Goal: Register for event/course

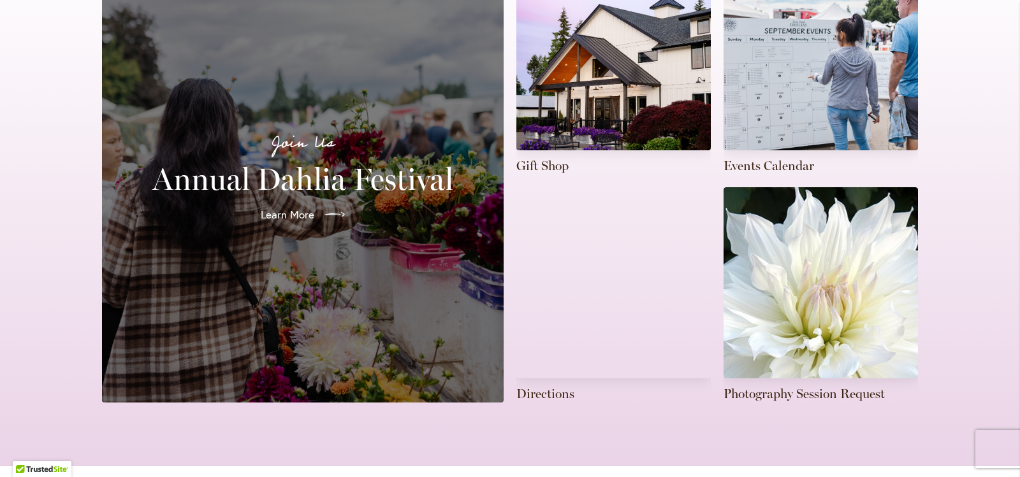
scroll to position [365, 0]
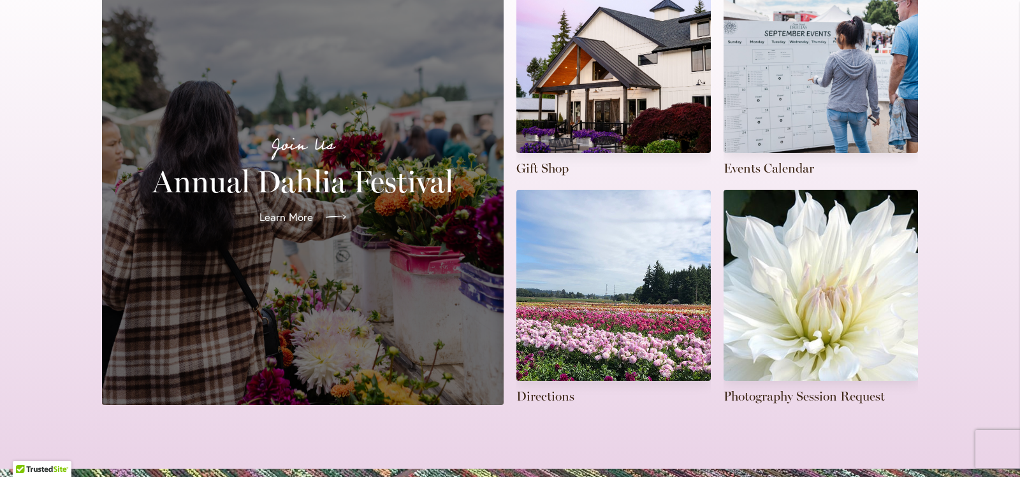
click at [278, 210] on span "Learn More" at bounding box center [286, 217] width 54 height 15
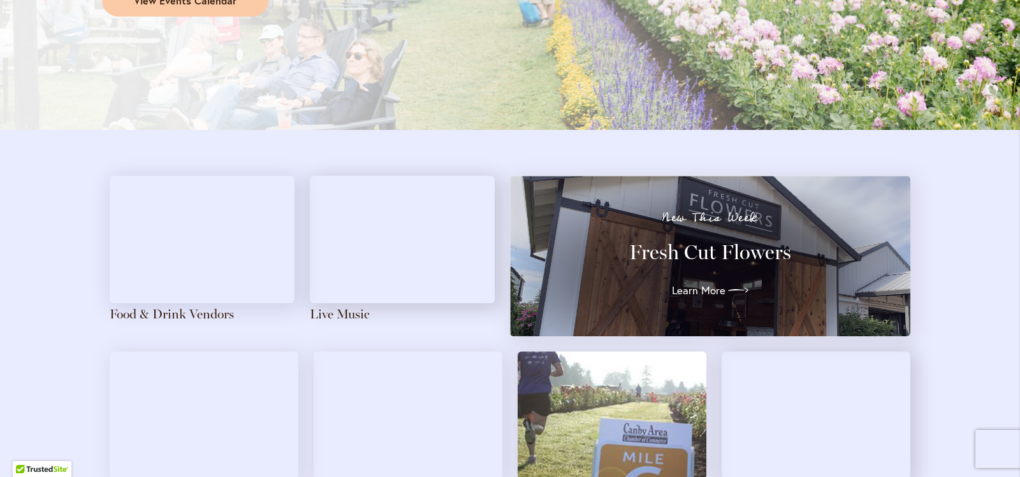
scroll to position [1358, 0]
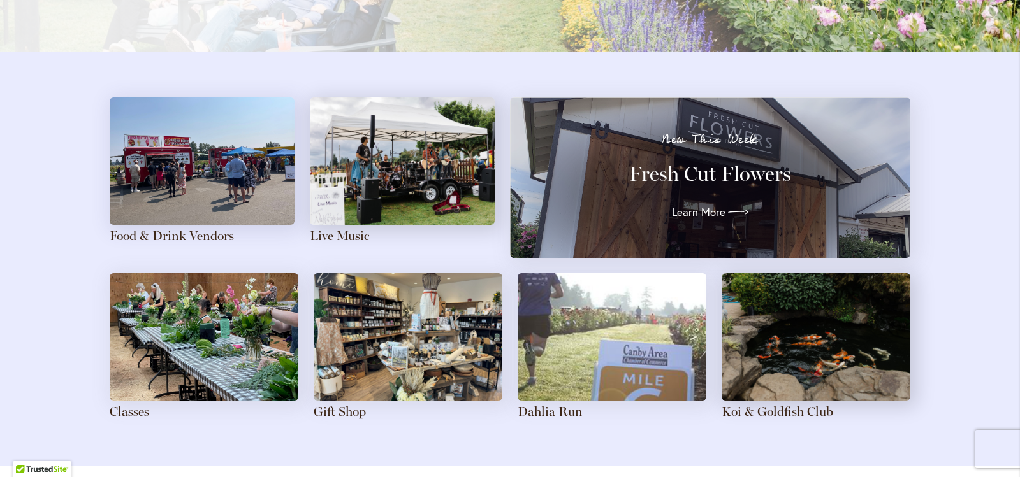
click at [656, 156] on div "New This Week Fresh Cut Flowers Learn More" at bounding box center [710, 177] width 354 height 89
click at [688, 214] on span "Learn More" at bounding box center [696, 212] width 54 height 15
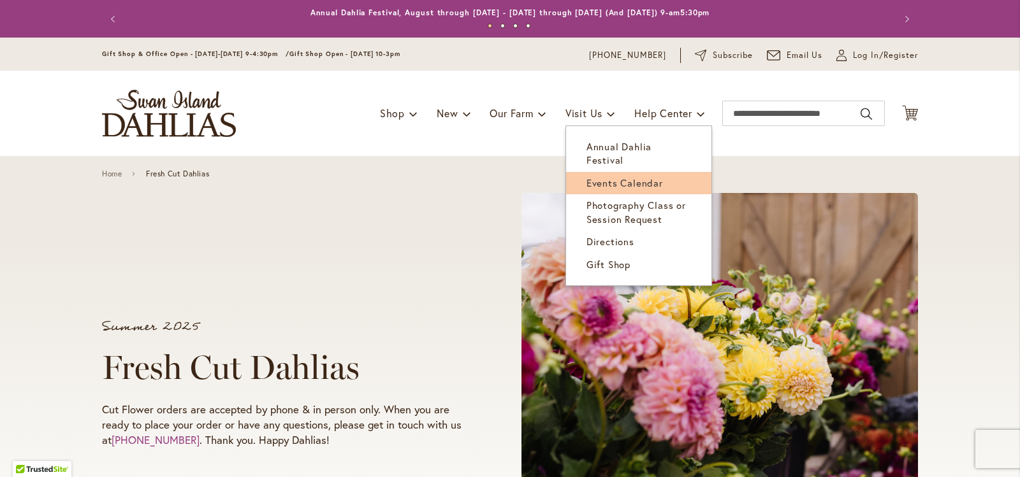
click at [597, 177] on span "Events Calendar" at bounding box center [624, 183] width 76 height 13
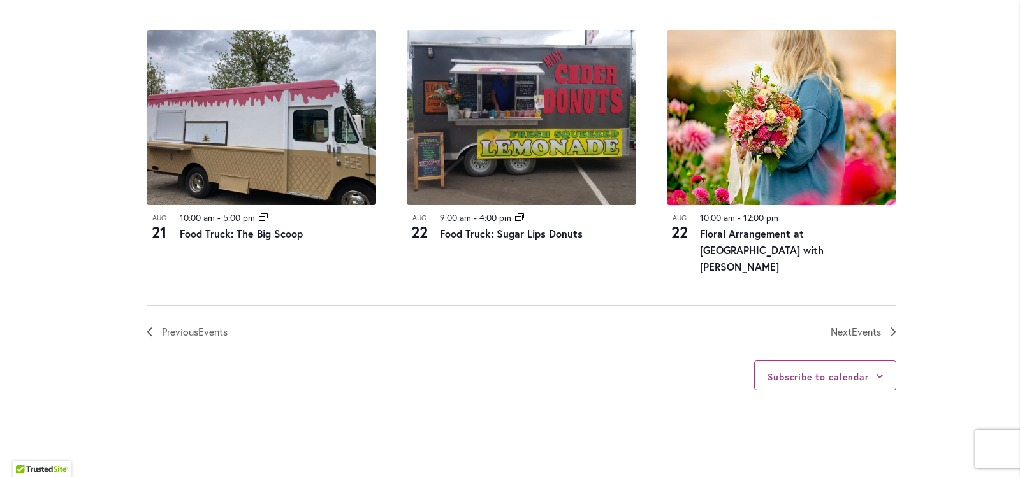
scroll to position [1516, 0]
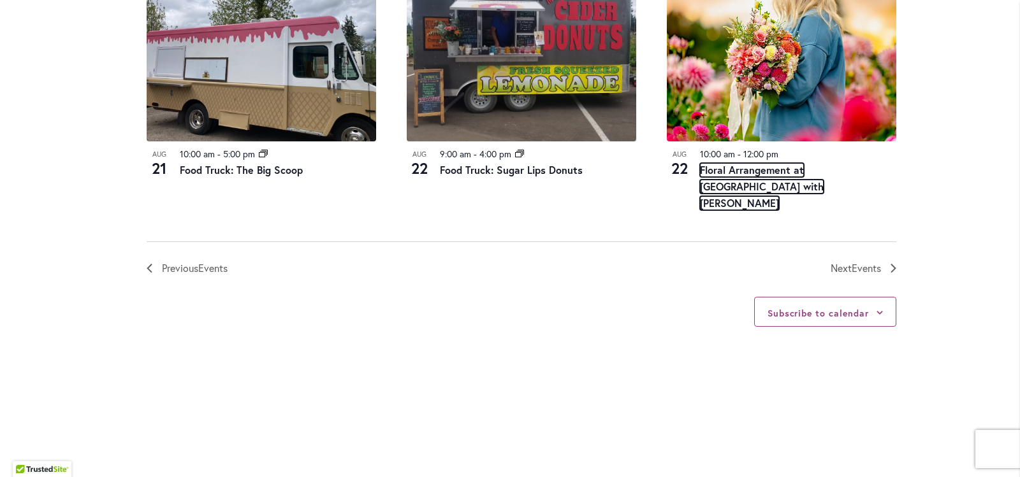
click at [733, 188] on link "Floral Arrangement at Swan Island Dahlias with Heather Schloe" at bounding box center [762, 186] width 124 height 47
